Goal: Information Seeking & Learning: Learn about a topic

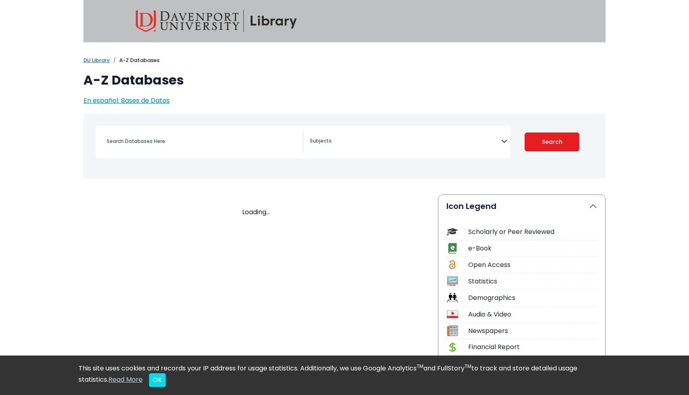
select select "Database Subject Filter"
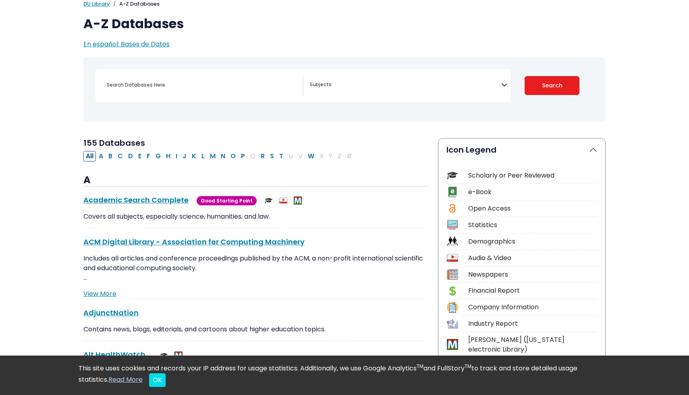
scroll to position [58, 0]
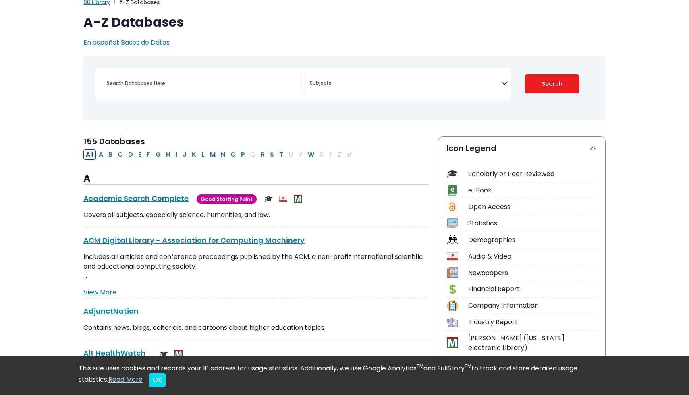
click at [216, 77] on div "Search filters" at bounding box center [202, 83] width 201 height 19
click at [205, 80] on input "Search database by title or keyword" at bounding box center [202, 83] width 201 height 12
click at [158, 85] on input "prenatal effect of alchohal abuse" at bounding box center [202, 83] width 201 height 12
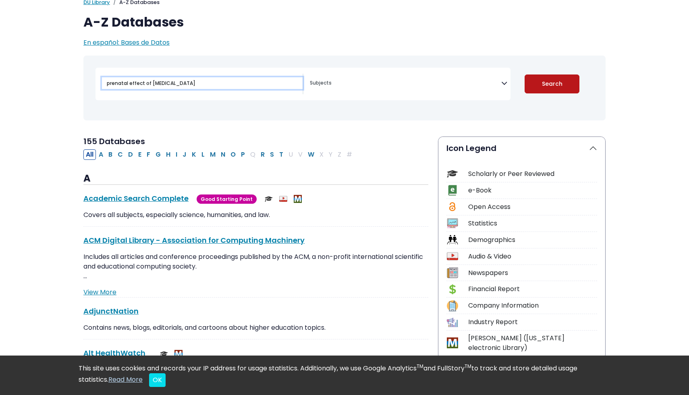
type input "prenatal effect of alcohol abuse"
click at [557, 82] on button "Search" at bounding box center [551, 83] width 55 height 19
select select "Database Subject Filter"
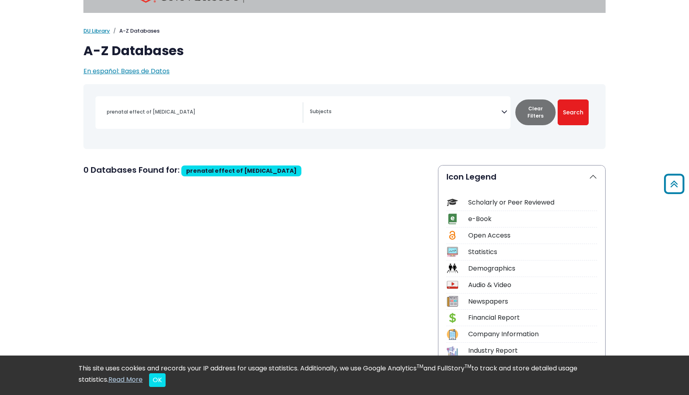
scroll to position [12, 0]
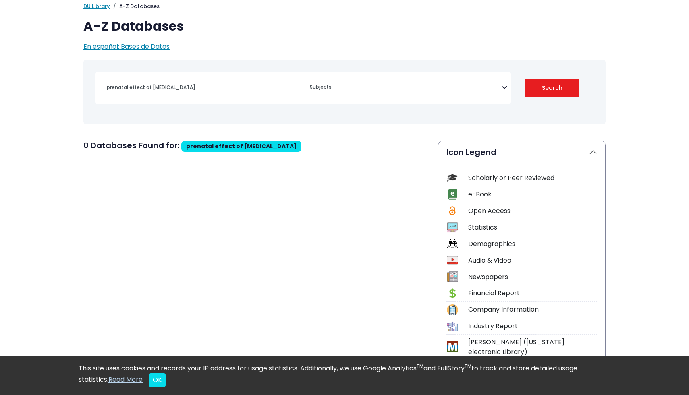
scroll to position [58, 0]
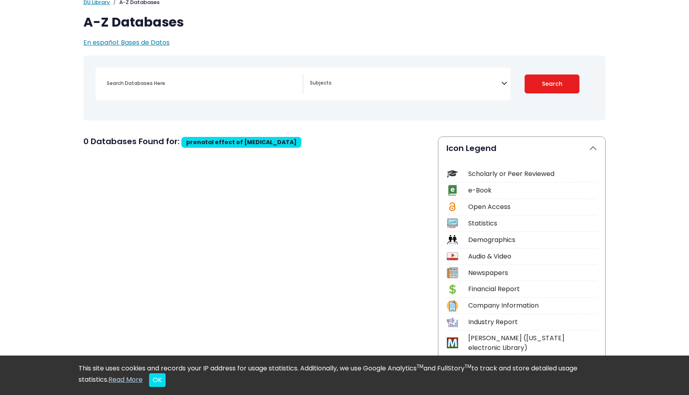
select select "Database Subject Filter"
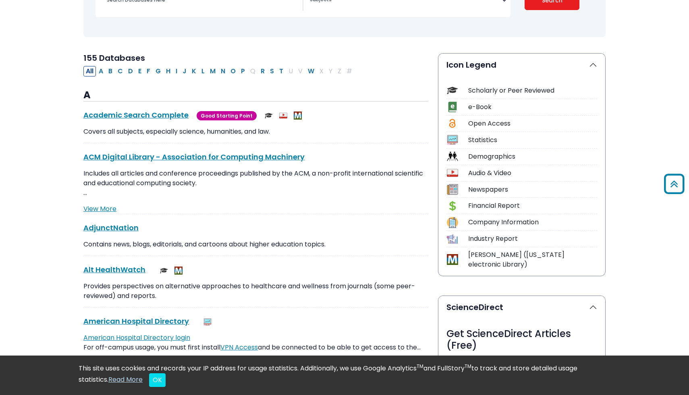
scroll to position [144, 0]
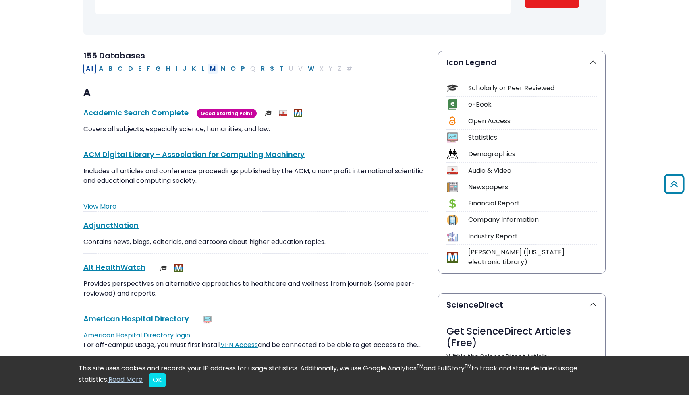
click at [209, 69] on button "M" at bounding box center [212, 69] width 10 height 10
select select "Database Subject Filter"
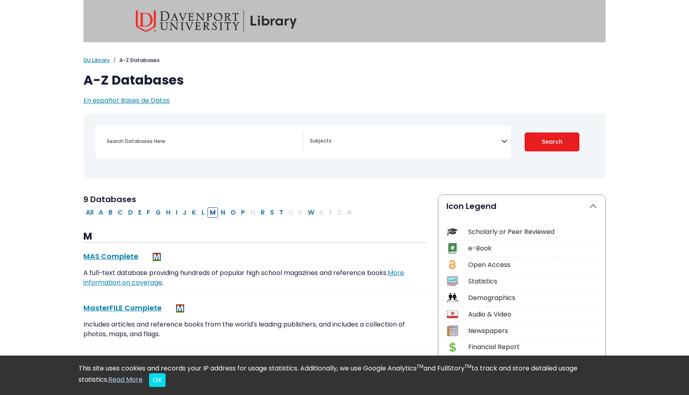
click at [370, 145] on span "Search filters" at bounding box center [405, 142] width 191 height 21
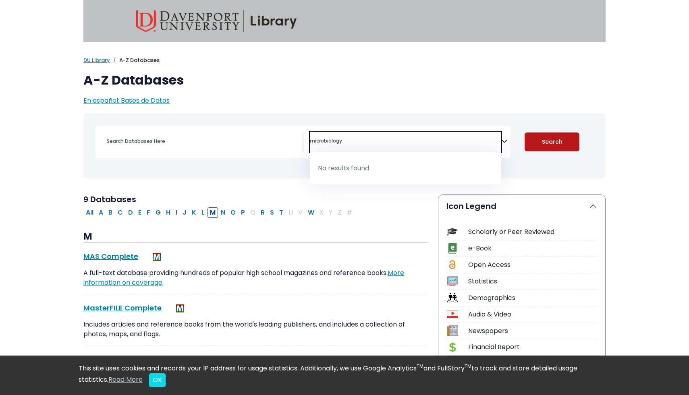
type textarea "microbiology"
click at [548, 142] on button "Search" at bounding box center [551, 141] width 55 height 19
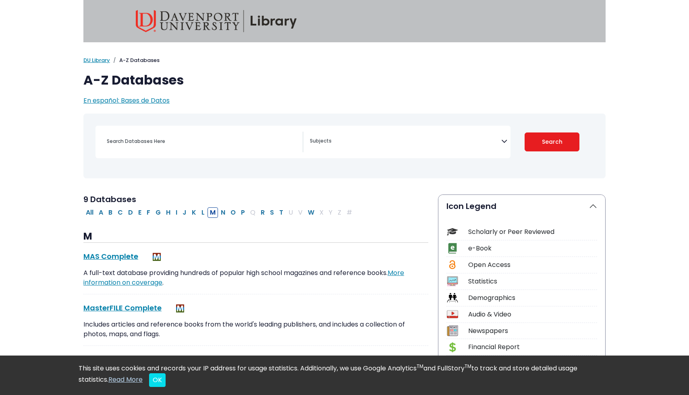
select select "Database Subject Filter"
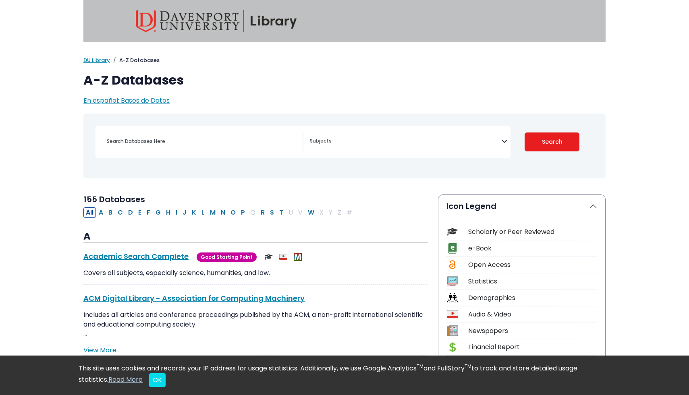
click at [452, 127] on div "[MEDICAL_DATA] Guide Accounting, Finance & Economics (ACCT, FINC & ECON) Advert…" at bounding box center [302, 142] width 415 height 33
click at [441, 132] on span "Search filters" at bounding box center [405, 142] width 191 height 21
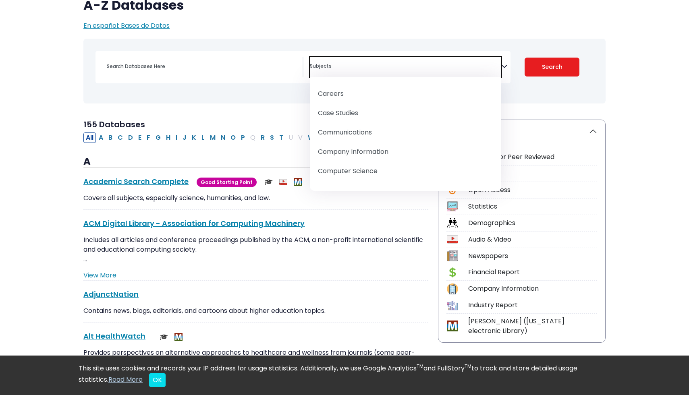
scroll to position [167, 0]
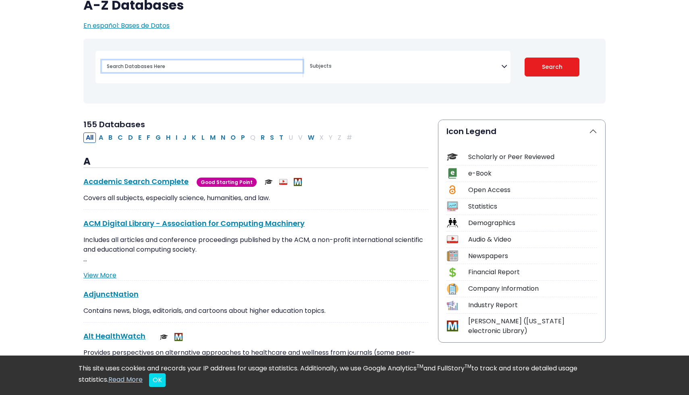
click at [177, 61] on input "Search database by title or keyword" at bounding box center [202, 66] width 201 height 12
type input "microbiology"
click at [524, 58] on button "Search" at bounding box center [551, 67] width 55 height 19
select select "Database Subject Filter"
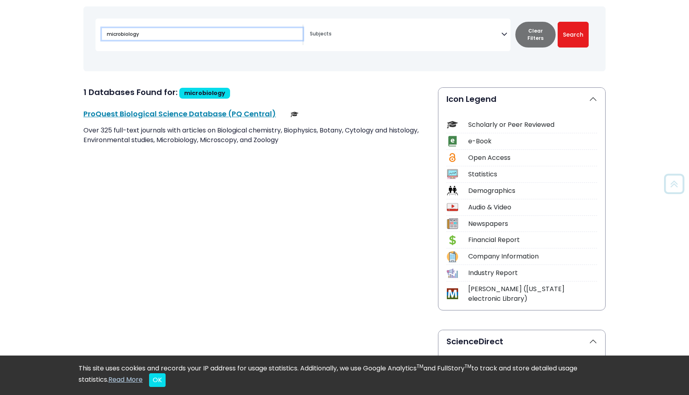
scroll to position [110, 0]
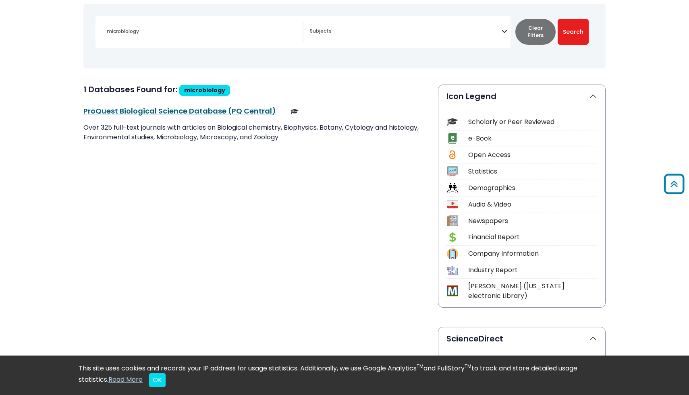
click at [170, 112] on link "ProQuest Biological Science Database (PQ Central) This link opens in a new wind…" at bounding box center [179, 111] width 192 height 10
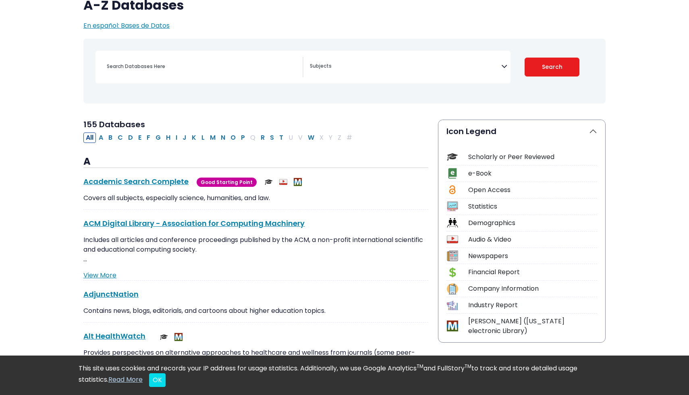
scroll to position [54, 0]
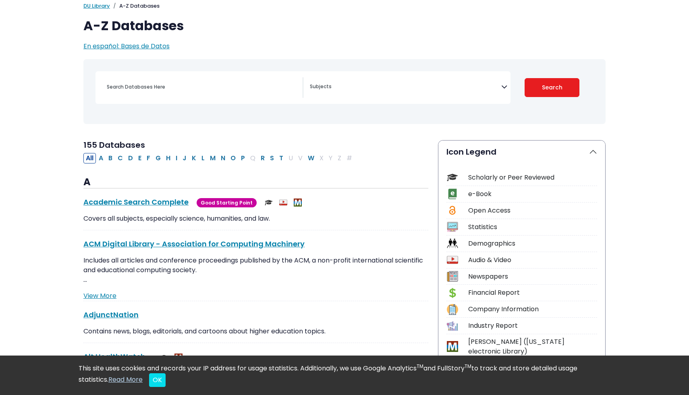
select select "Database Subject Filter"
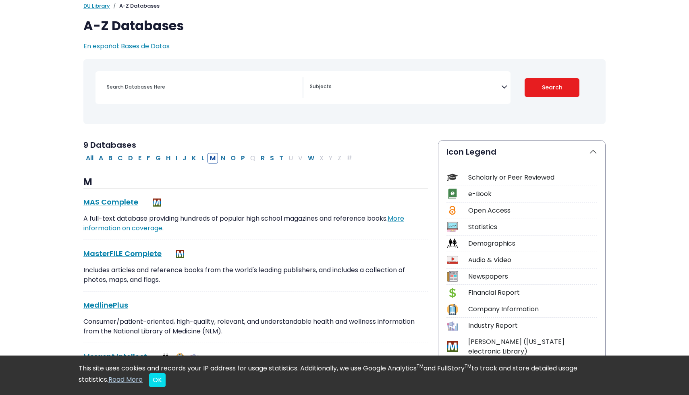
scroll to position [0, 0]
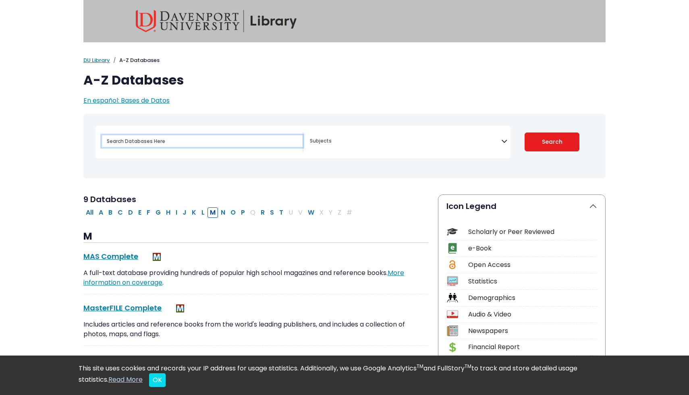
click at [197, 144] on input "Search database by title or keyword" at bounding box center [202, 141] width 201 height 12
click at [111, 142] on input "Search database by title or keyword" at bounding box center [202, 141] width 201 height 12
type input "developmental psycology"
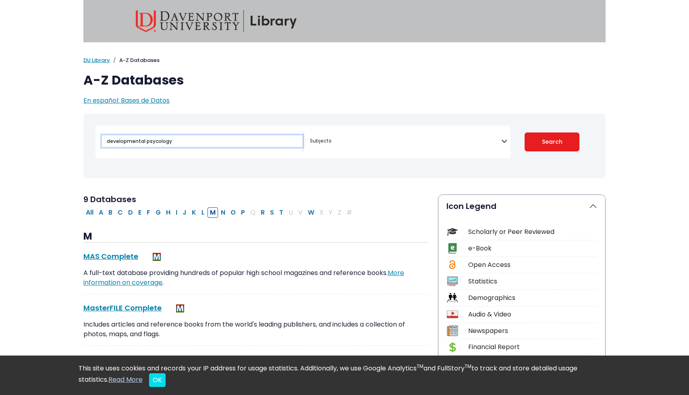
click at [524, 132] on button "Search" at bounding box center [551, 141] width 55 height 19
select select "Database Subject Filter"
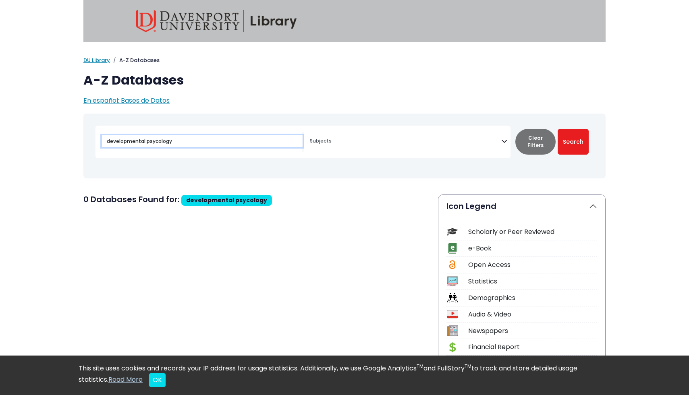
click at [215, 144] on input "developmental psycology" at bounding box center [202, 141] width 201 height 12
type input "d"
type input "psycology"
click at [557, 129] on button "Search" at bounding box center [572, 142] width 31 height 26
select select "Database Subject Filter"
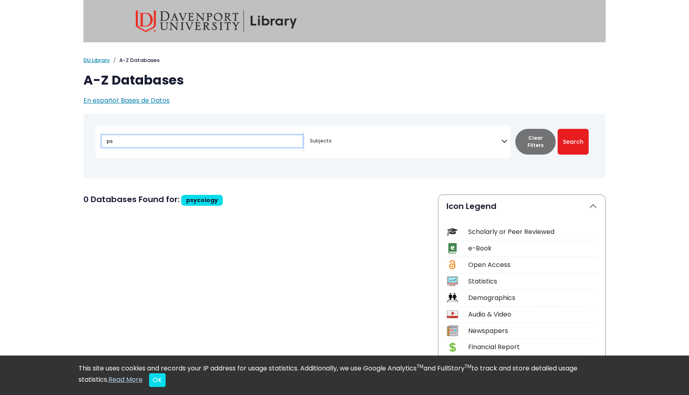
type input "p"
click at [117, 141] on input "Search database by title or keyword" at bounding box center [202, 141] width 201 height 12
paste input "psychology"
type input "psychology"
click at [557, 129] on button "Search" at bounding box center [572, 142] width 31 height 26
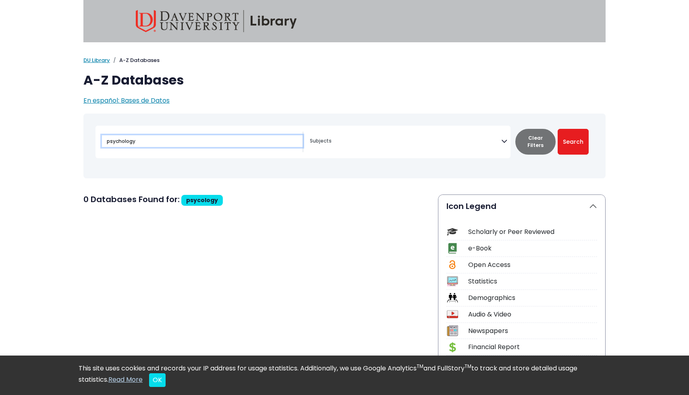
select select "Database Subject Filter"
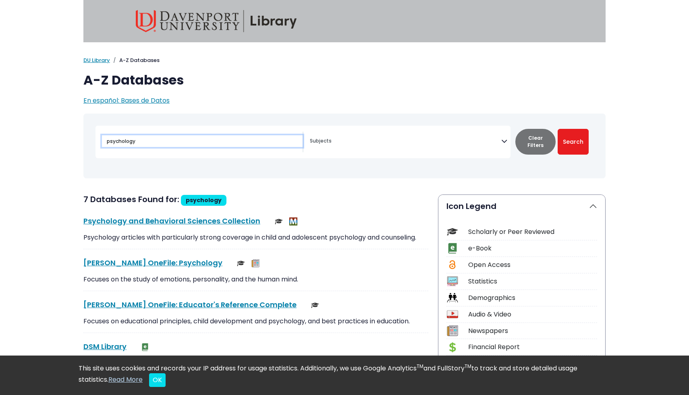
click at [106, 143] on input "psychology" at bounding box center [202, 141] width 201 height 12
type input "developmental psychology"
click at [557, 129] on button "Search" at bounding box center [572, 142] width 31 height 26
select select "Database Subject Filter"
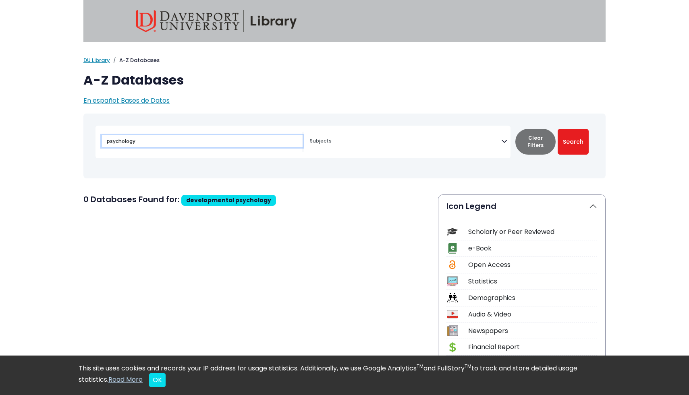
type input "psychology"
click at [557, 129] on button "Search" at bounding box center [572, 142] width 31 height 26
select select "Database Subject Filter"
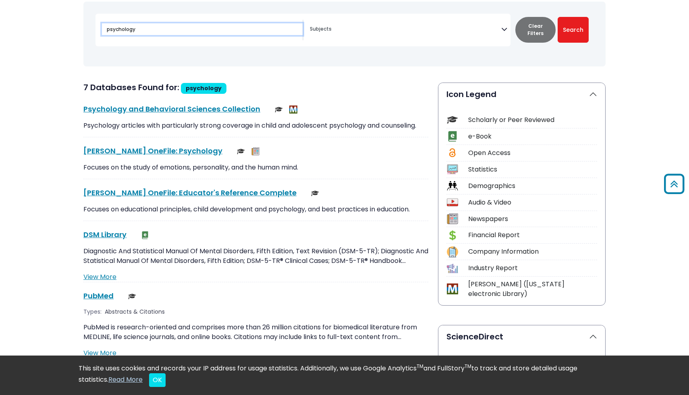
scroll to position [112, 0]
click at [119, 108] on link "Psychology and Behavioral Sciences Collection This link opens in a new window" at bounding box center [171, 109] width 177 height 10
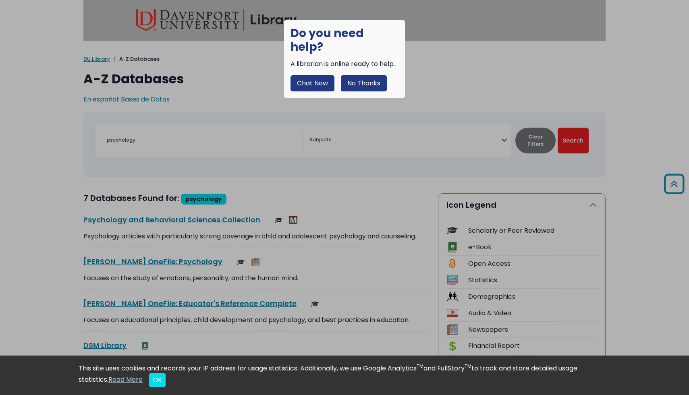
type input "developmental psychology"
select select "Database Subject Filter"
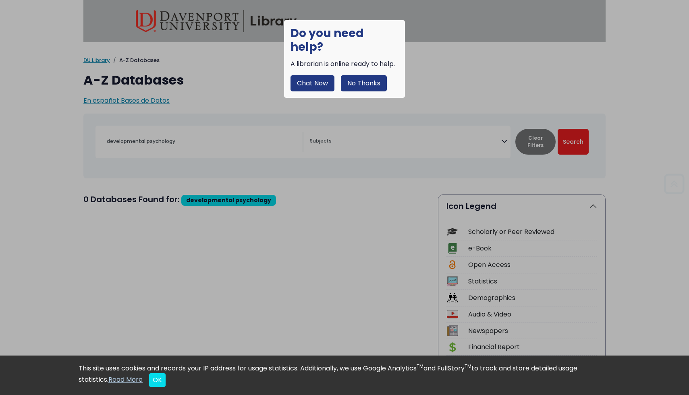
type input "psychology"
select select "Database Subject Filter"
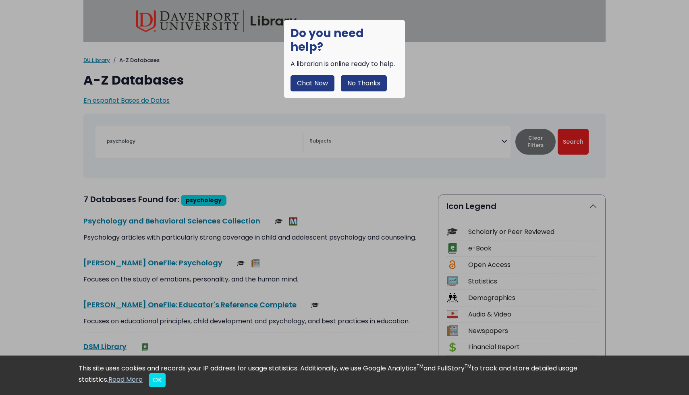
type input "psycology"
select select "Database Subject Filter"
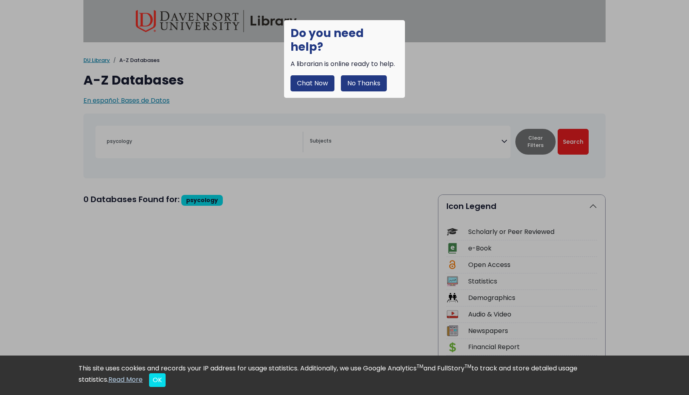
type input "developmental psycology"
select select "Database Subject Filter"
click at [387, 75] on button "No Thanks" at bounding box center [364, 83] width 46 height 16
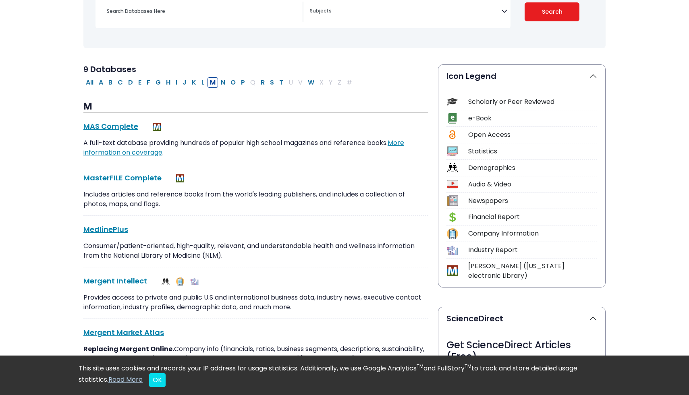
scroll to position [144, 0]
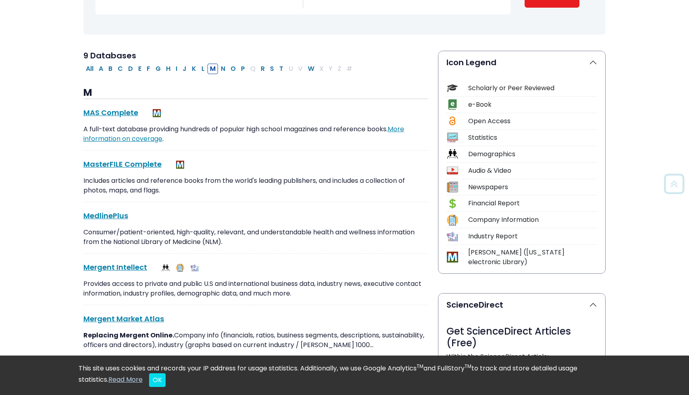
select select "Database Subject Filter"
